Goal: Check status: Check status

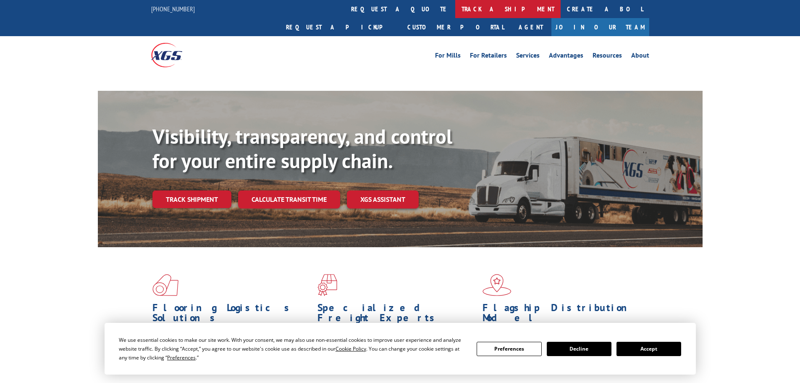
click at [455, 5] on link "track a shipment" at bounding box center [507, 9] width 105 height 18
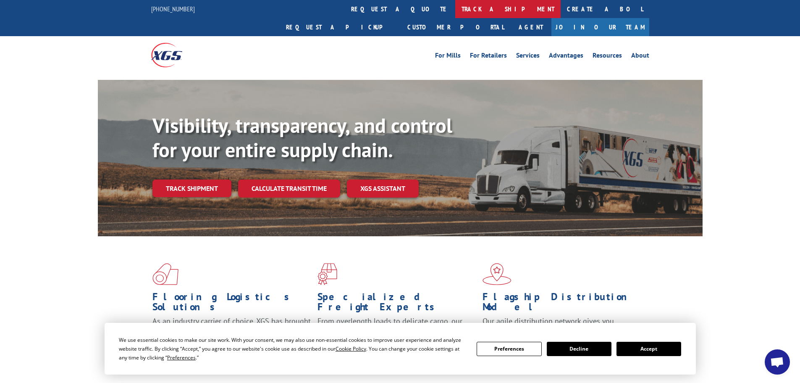
click at [455, 9] on link "track a shipment" at bounding box center [507, 9] width 105 height 18
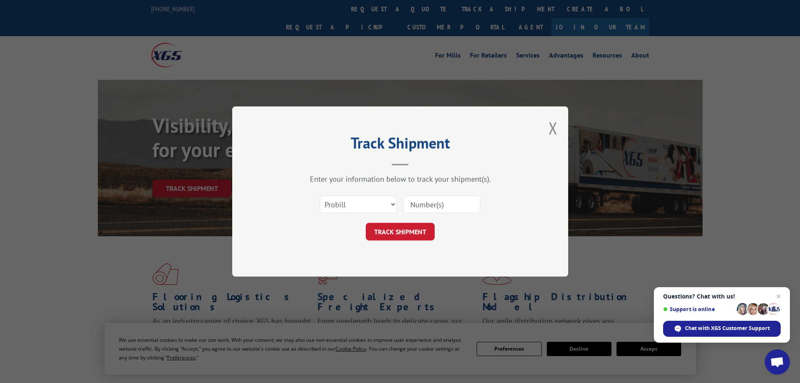
click at [425, 201] on input at bounding box center [441, 204] width 77 height 18
paste input "7067552"
type input "7067552"
click at [346, 207] on select "Select category... Probill BOL PO" at bounding box center [358, 204] width 77 height 18
select select "bol"
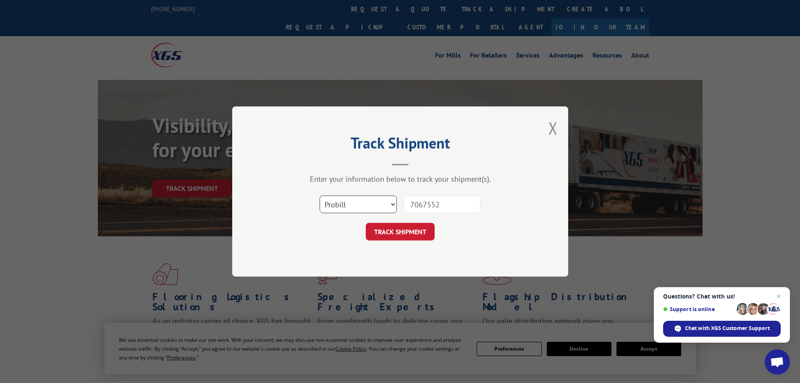
click at [320, 195] on select "Select category... Probill BOL PO" at bounding box center [358, 204] width 77 height 18
click at [376, 232] on button "TRACK SHIPMENT" at bounding box center [400, 232] width 69 height 18
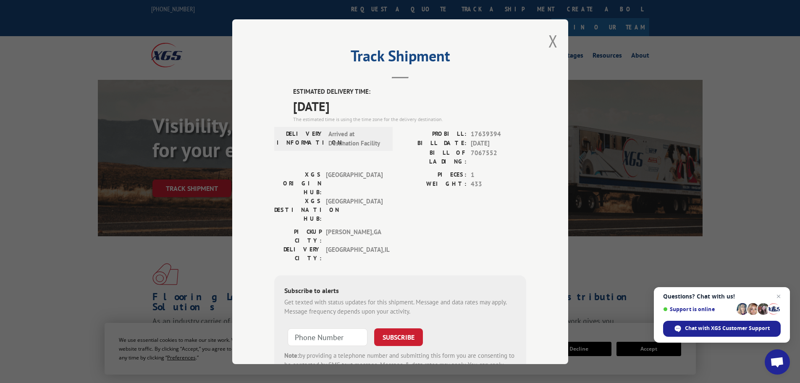
drag, startPoint x: 351, startPoint y: 105, endPoint x: 287, endPoint y: 102, distance: 64.3
click at [287, 102] on div "ESTIMATED DELIVERY TIME: [DATE] The estimated time is using the time zone for t…" at bounding box center [400, 238] width 252 height 302
copy span "[DATE]"
click at [500, 44] on div "Track Shipment ESTIMATED DELIVERY TIME: [DATE] The estimated time is using the …" at bounding box center [400, 191] width 336 height 344
